Goal: Transaction & Acquisition: Purchase product/service

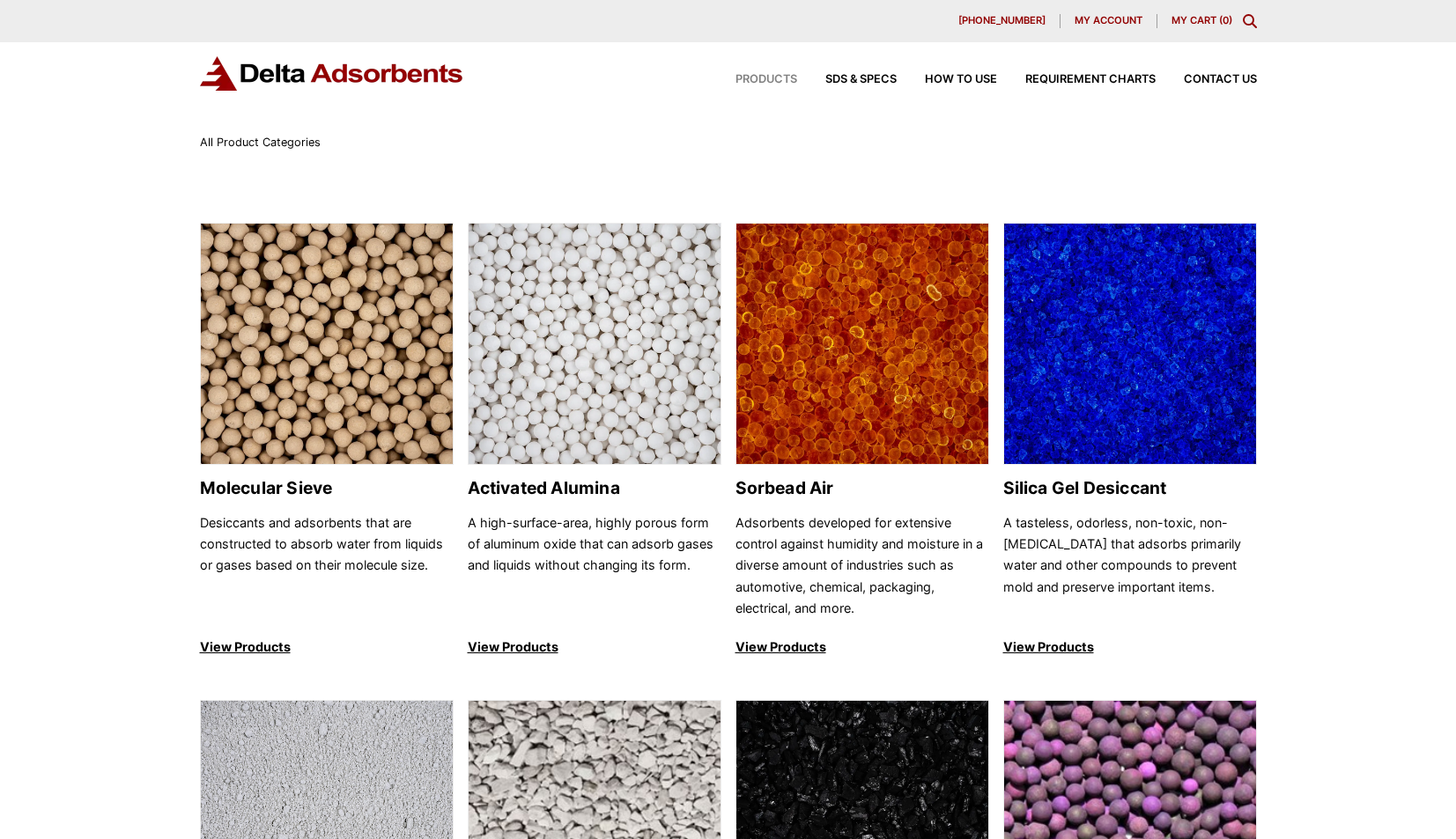
scroll to position [235, 0]
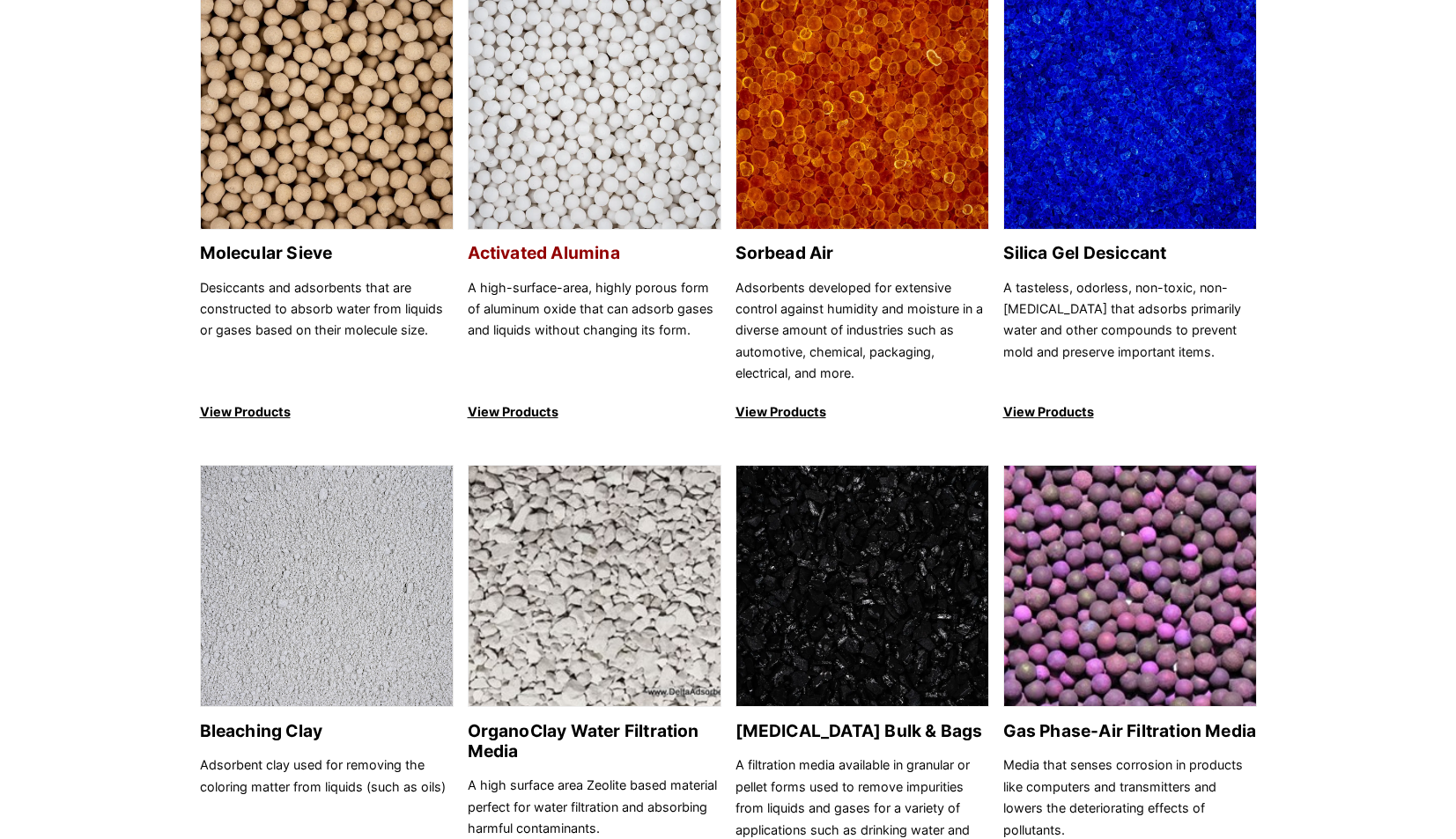
click at [522, 181] on img at bounding box center [595, 109] width 252 height 242
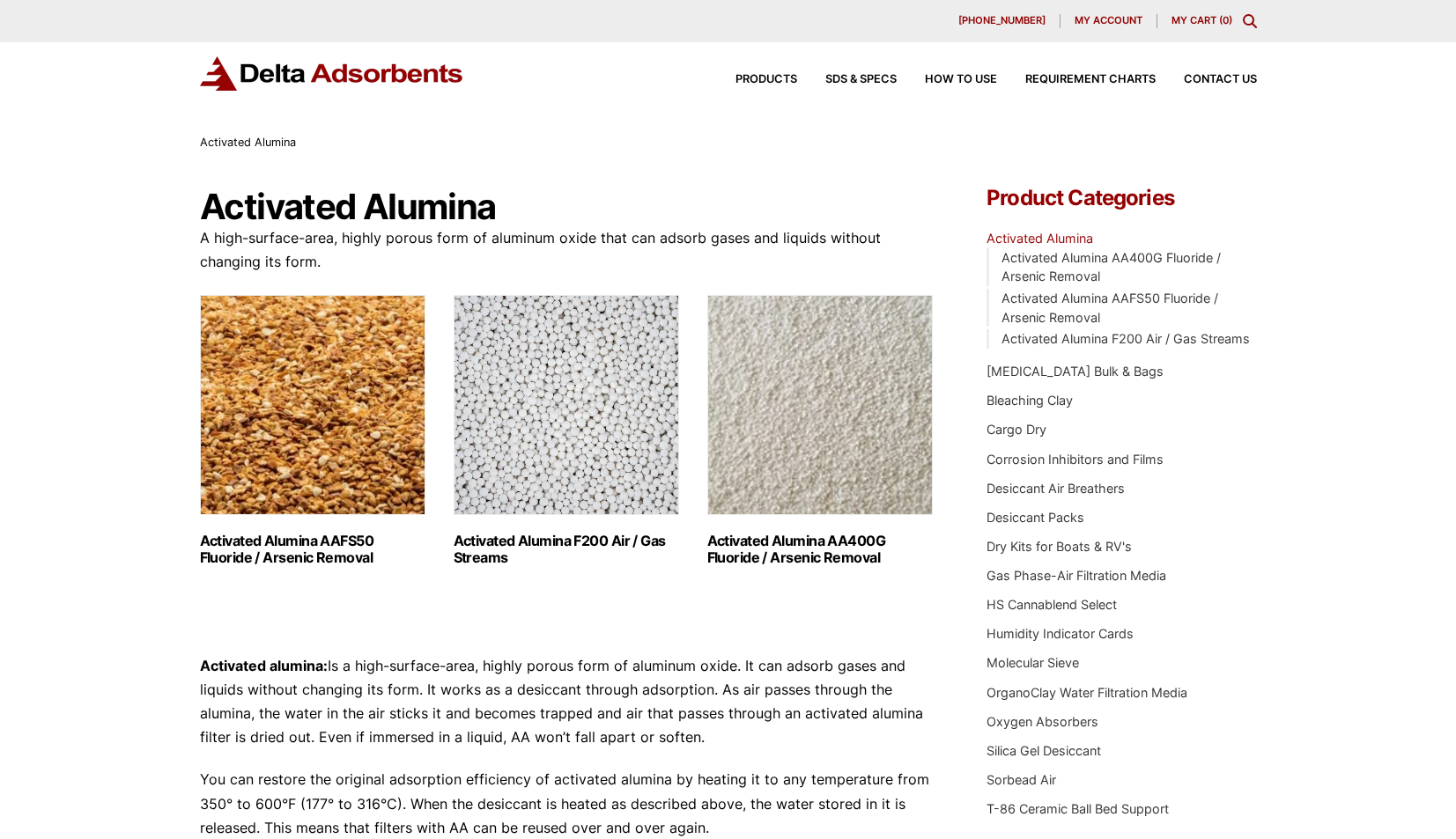
click at [824, 443] on img "Visit product category Activated Alumina AA400G Fluoride / Arsenic Removal" at bounding box center [819, 405] width 225 height 220
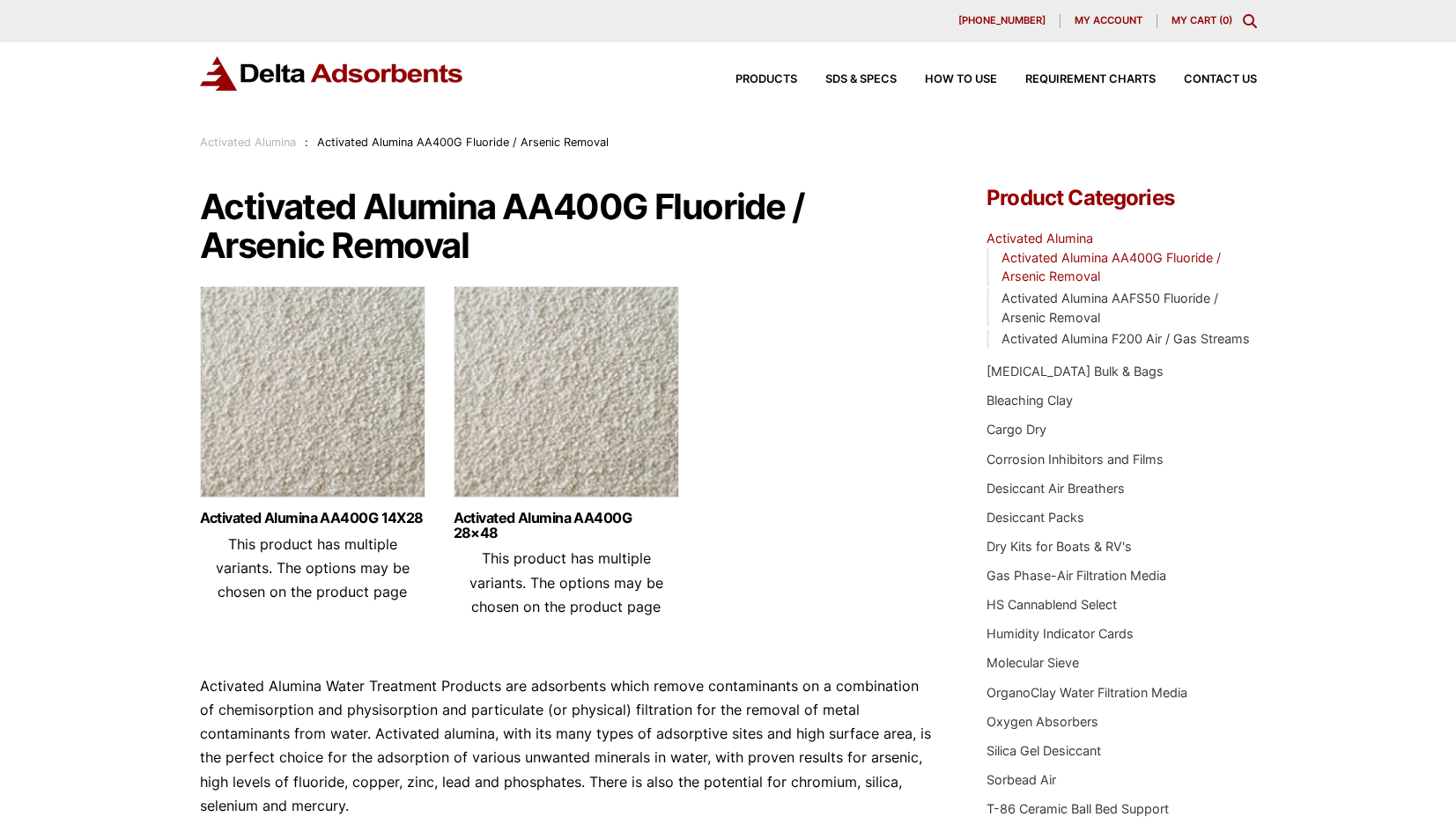
click at [230, 437] on img at bounding box center [312, 396] width 225 height 220
